Goal: Transaction & Acquisition: Obtain resource

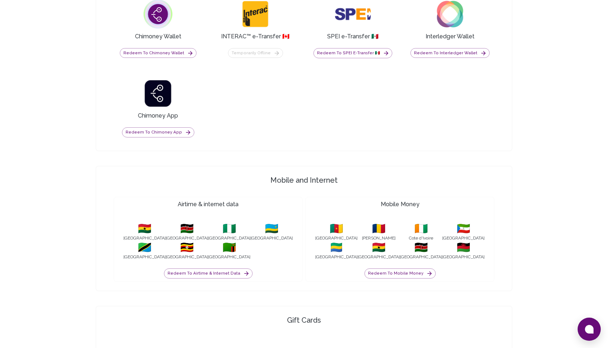
scroll to position [560, 0]
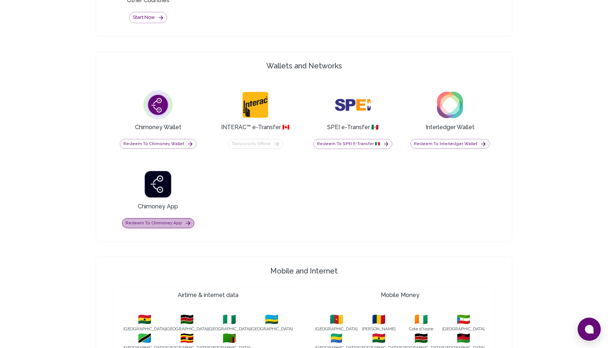
click at [161, 222] on button "Redeem to Chimoney App" at bounding box center [158, 223] width 72 height 10
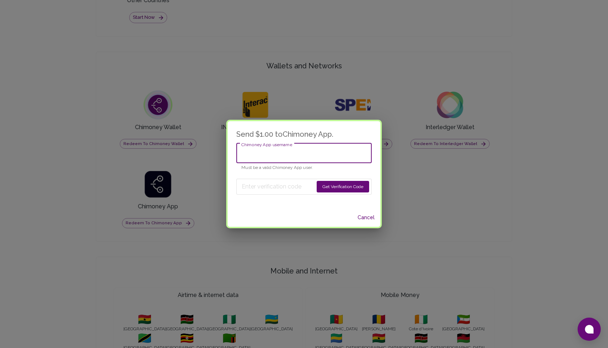
click at [273, 157] on input "Chimoney App username" at bounding box center [303, 153] width 135 height 20
type input "test_account"
click at [322, 188] on button "Get Verification Code" at bounding box center [343, 187] width 52 height 12
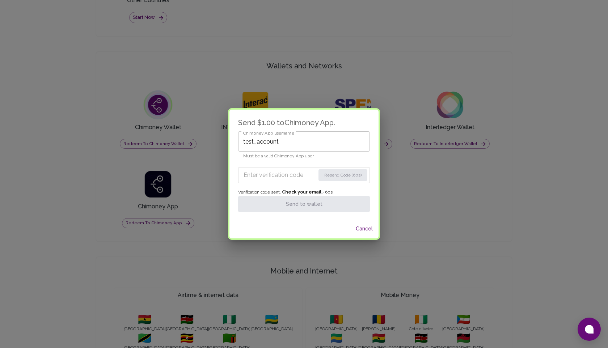
click at [277, 173] on input "Enter verification code" at bounding box center [280, 175] width 72 height 12
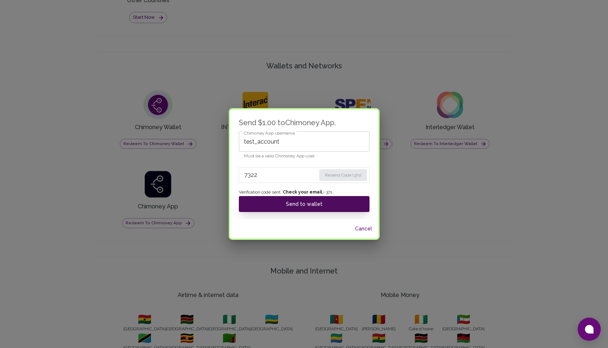
type input "7322"
click at [296, 206] on button "Send to wallet" at bounding box center [304, 204] width 131 height 16
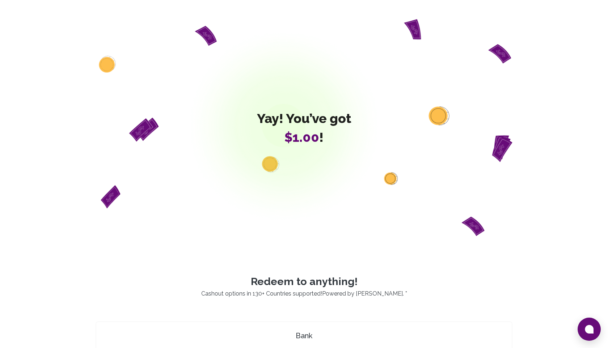
scroll to position [29, 0]
